Goal: Information Seeking & Learning: Learn about a topic

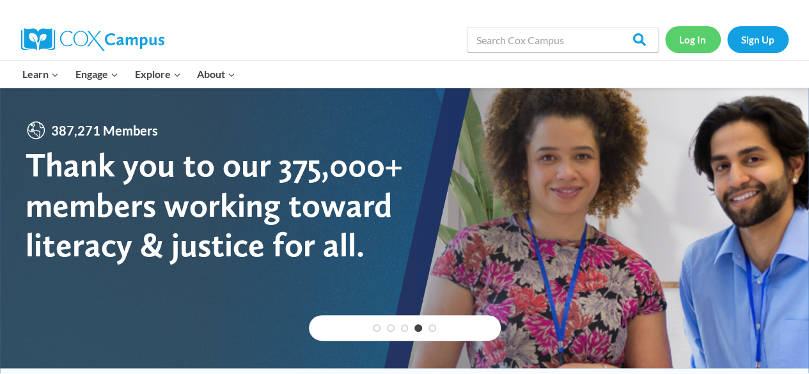
click at [689, 38] on link "Log In" at bounding box center [693, 39] width 56 height 26
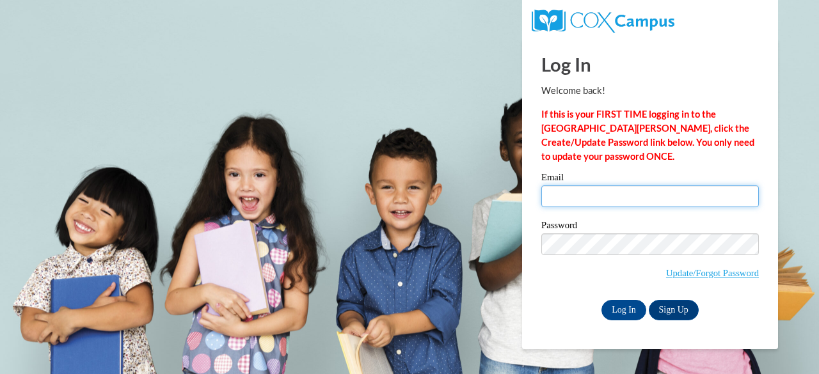
click at [558, 191] on input "Email" at bounding box center [649, 196] width 217 height 22
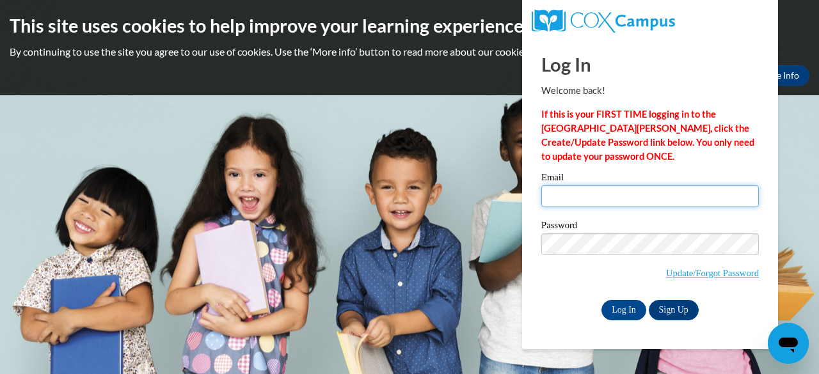
type input "lauren.nix@fcafalcons.com"
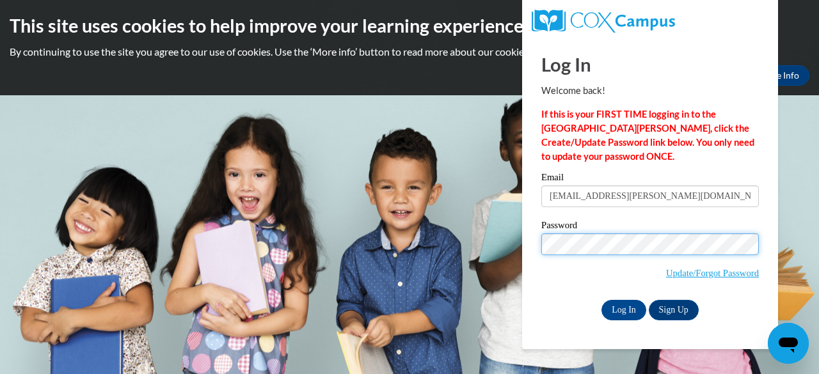
click at [601, 300] on input "Log In" at bounding box center [623, 310] width 45 height 20
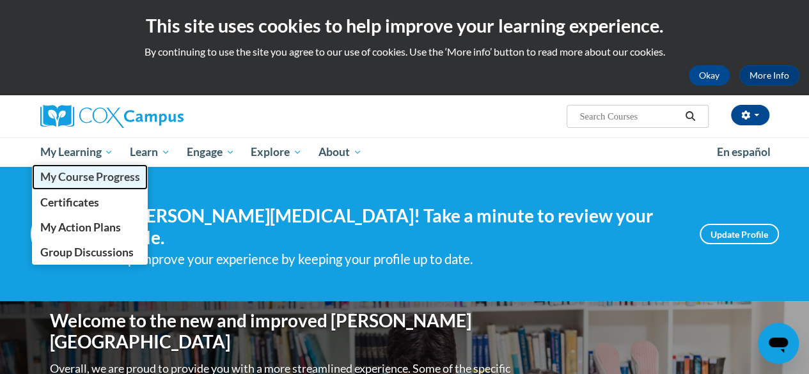
click at [93, 175] on span "My Course Progress" at bounding box center [90, 176] width 100 height 13
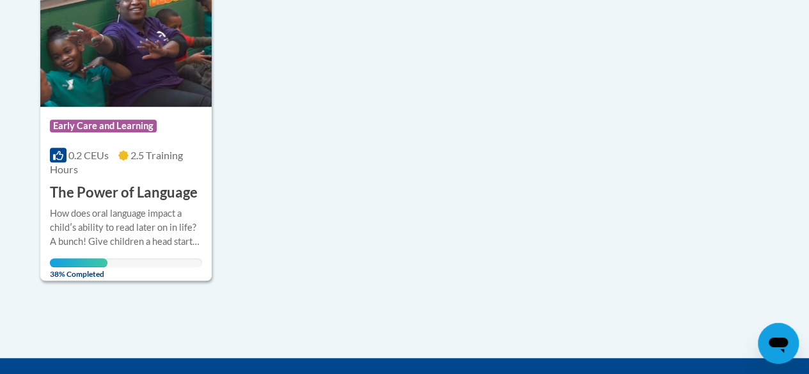
scroll to position [361, 0]
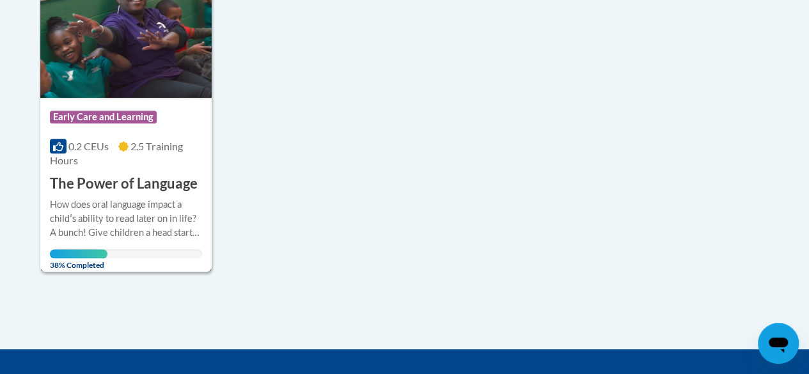
click at [123, 210] on div "How does oral language impact a childʹs ability to read later on in life? A bun…" at bounding box center [126, 219] width 152 height 42
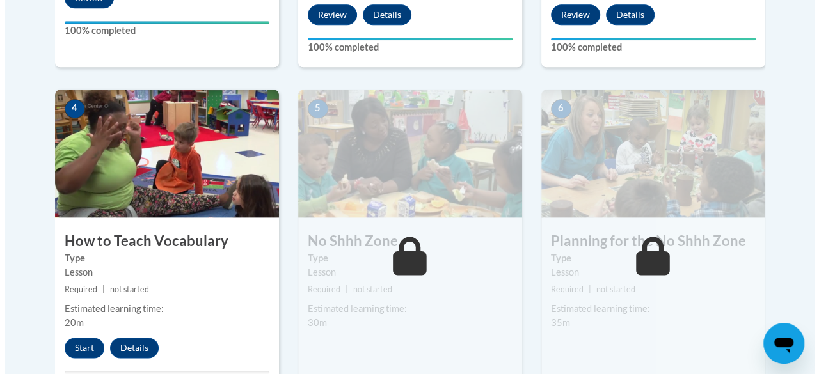
scroll to position [678, 0]
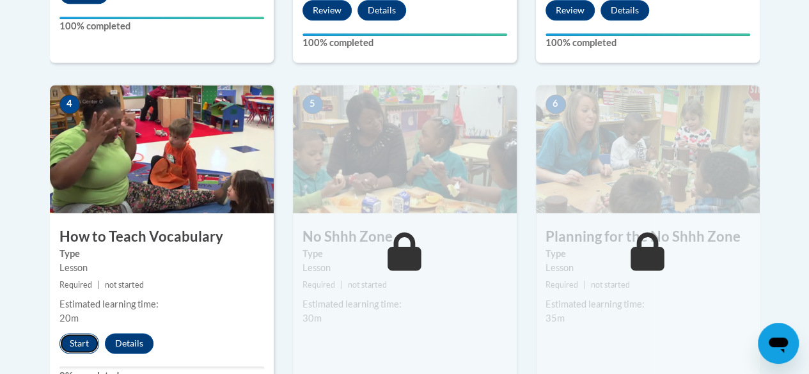
click at [68, 337] on button "Start" at bounding box center [79, 343] width 40 height 20
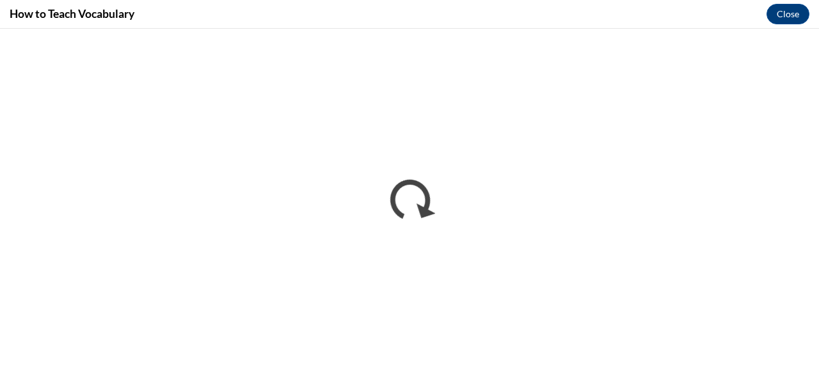
scroll to position [0, 0]
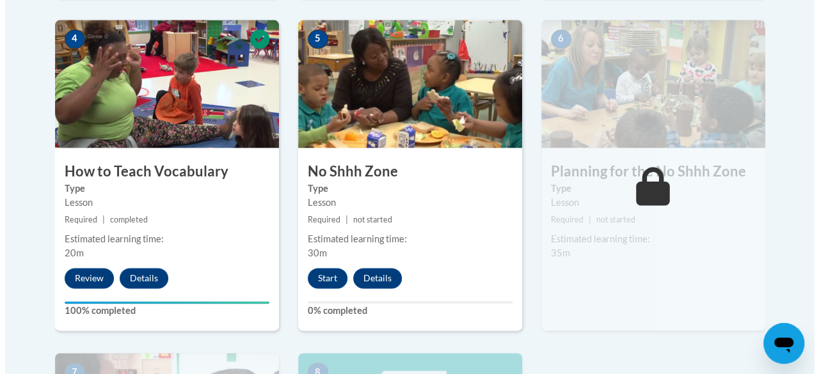
scroll to position [787, 0]
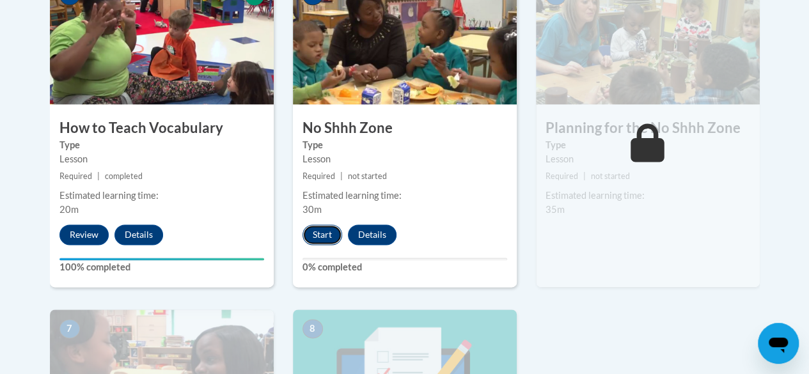
click at [318, 228] on button "Start" at bounding box center [322, 234] width 40 height 20
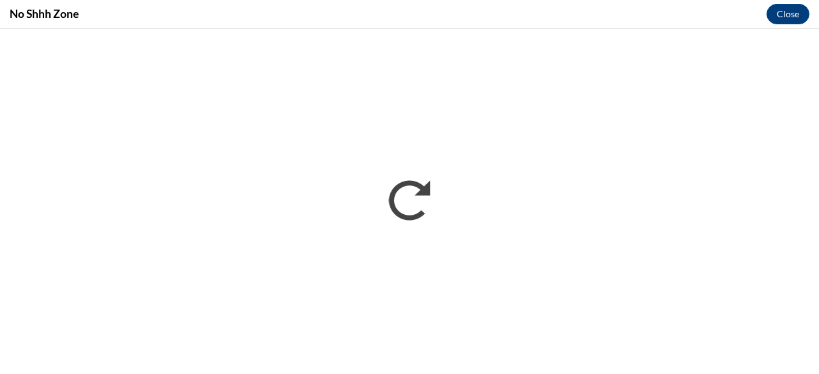
scroll to position [0, 0]
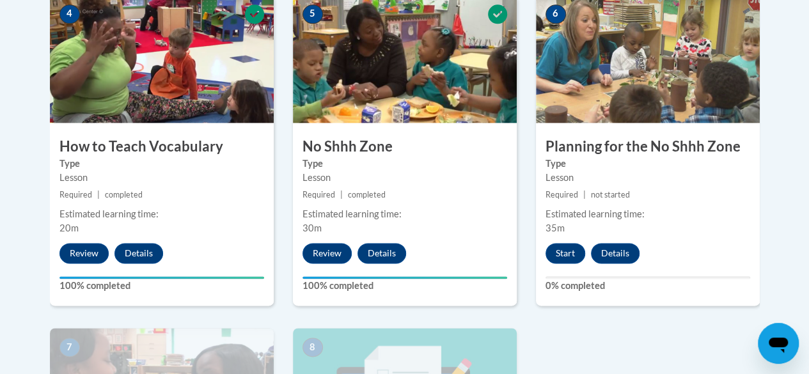
scroll to position [751, 0]
